Goal: Find specific page/section: Find specific page/section

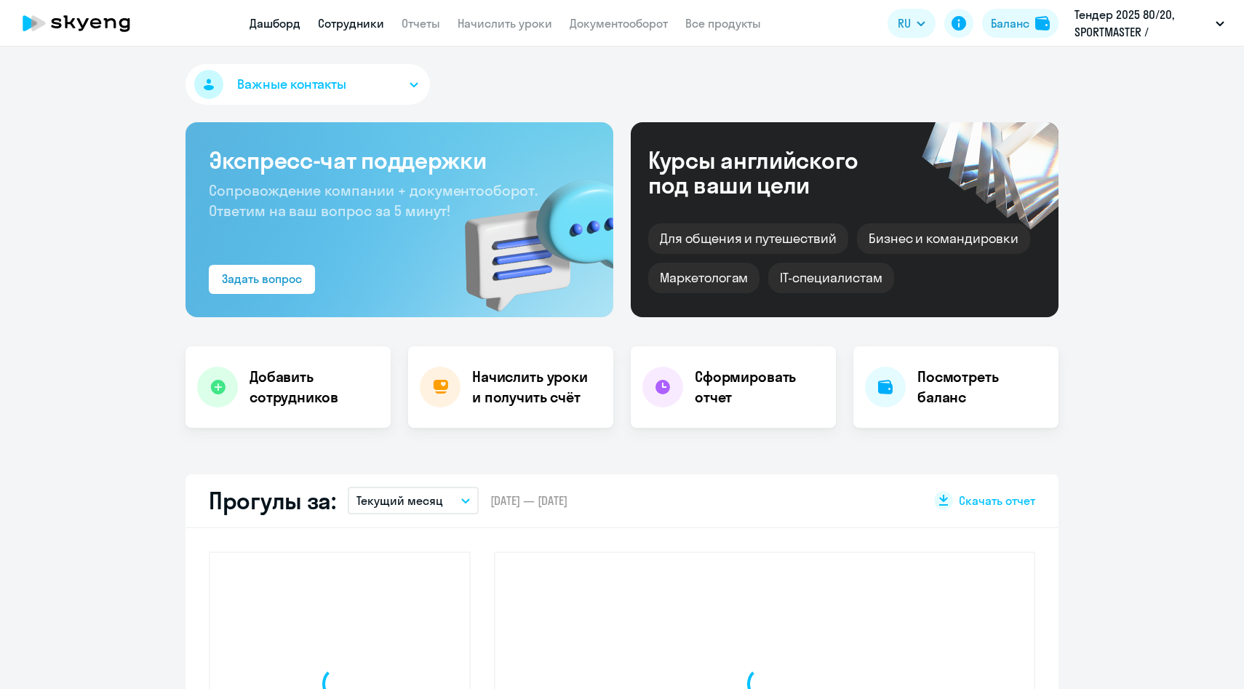
click at [351, 21] on link "Сотрудники" at bounding box center [351, 23] width 66 height 15
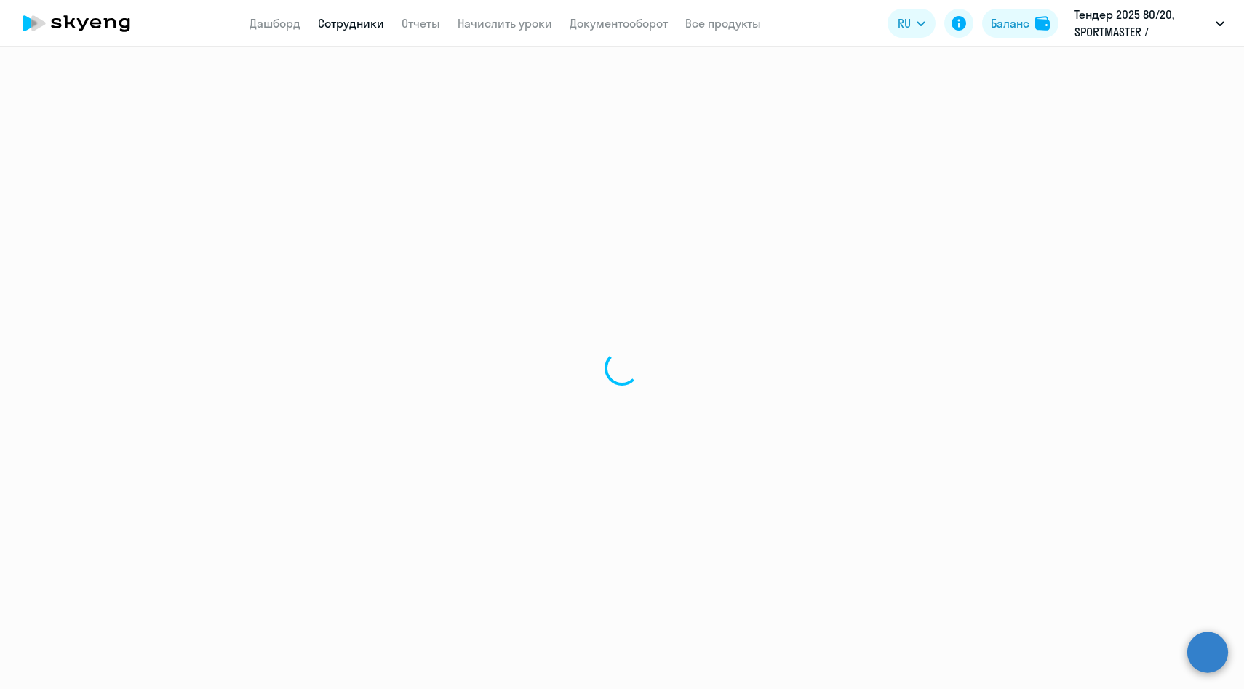
select select "30"
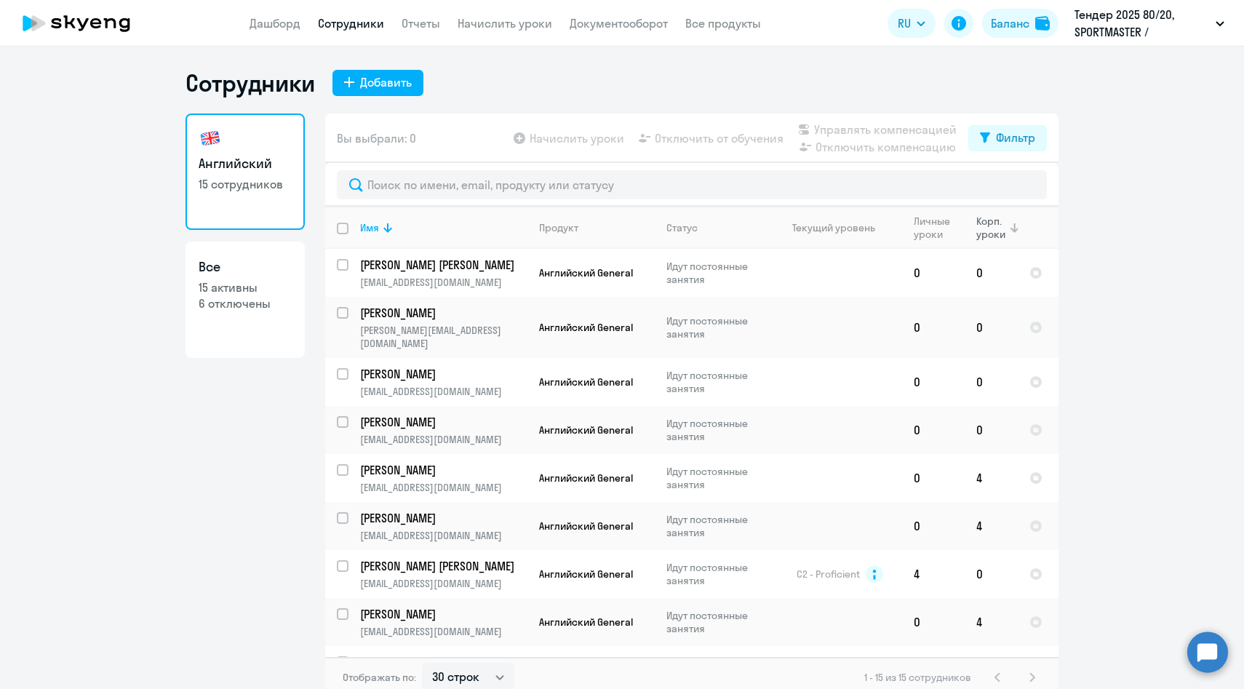
click at [986, 243] on th "Корп. уроки" at bounding box center [990, 228] width 53 height 42
